Goal: Transaction & Acquisition: Purchase product/service

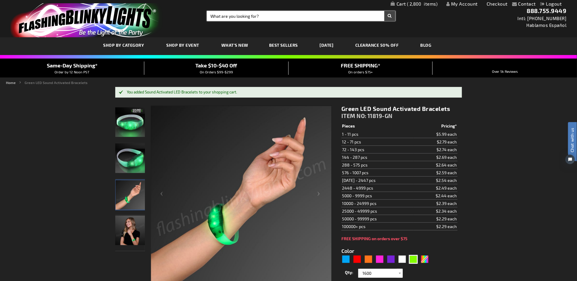
click at [246, 19] on input "Search" at bounding box center [301, 16] width 188 height 10
type input "bracelet"
click at [384, 11] on button "Search" at bounding box center [389, 16] width 11 height 10
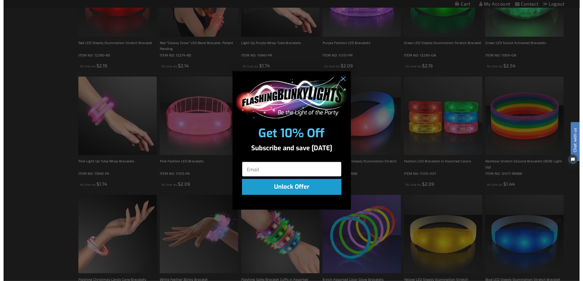
scroll to position [408, 0]
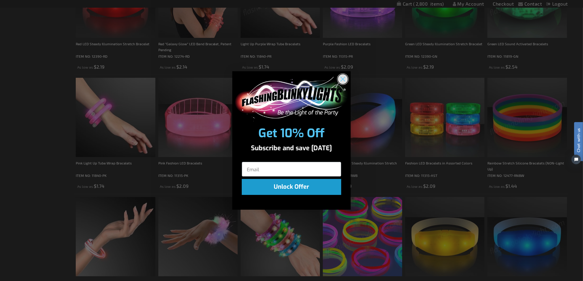
click at [346, 77] on circle "Close dialog" at bounding box center [343, 79] width 10 height 10
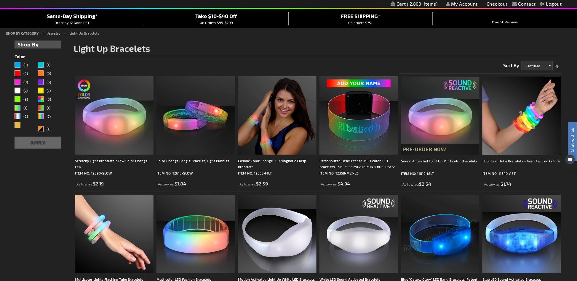
scroll to position [0, 0]
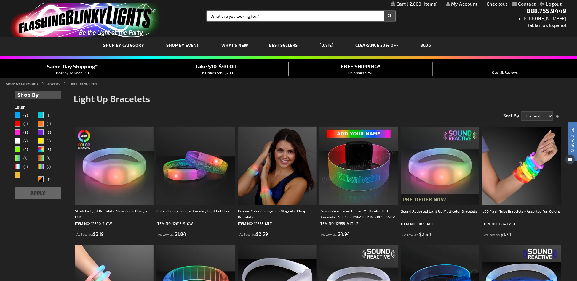
click at [288, 11] on input "Search" at bounding box center [301, 16] width 188 height 10
click at [274, 18] on input "Search" at bounding box center [301, 16] width 188 height 10
type input "motion bracelet"
click at [384, 11] on button "Search" at bounding box center [389, 16] width 11 height 10
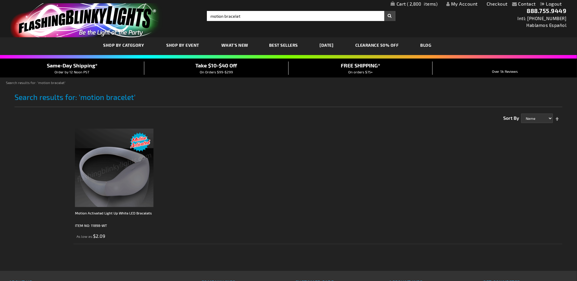
click at [127, 165] on img at bounding box center [114, 168] width 78 height 78
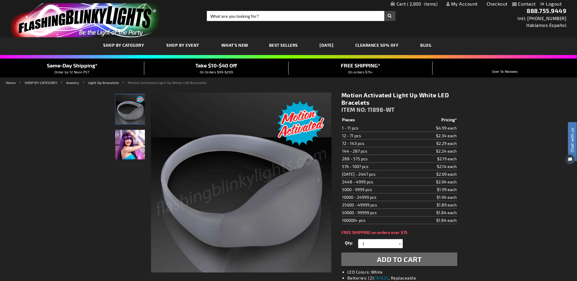
click at [92, 22] on img "store logo" at bounding box center [86, 20] width 153 height 34
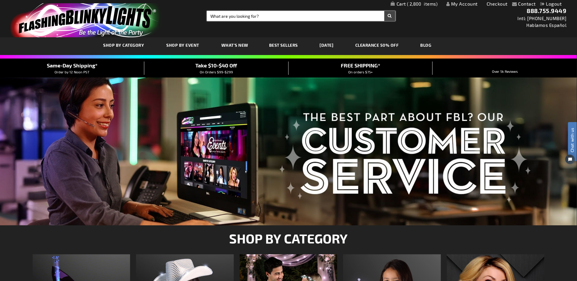
click at [281, 16] on input "Search" at bounding box center [301, 16] width 188 height 10
paste input "11976"
type input "11976"
click at [384, 11] on button "Search" at bounding box center [389, 16] width 11 height 10
